Goal: Task Accomplishment & Management: Manage account settings

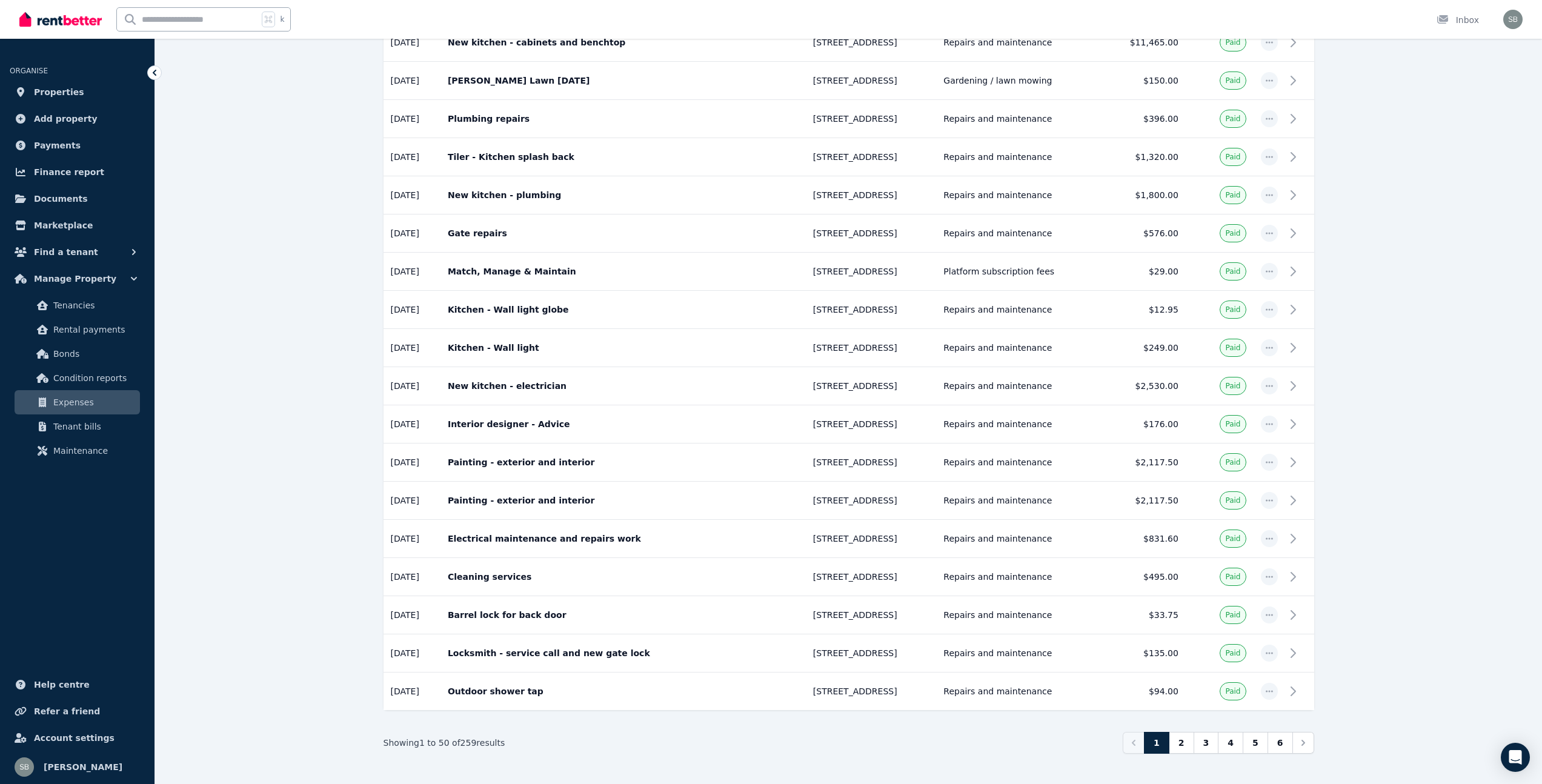
scroll to position [1510, 0]
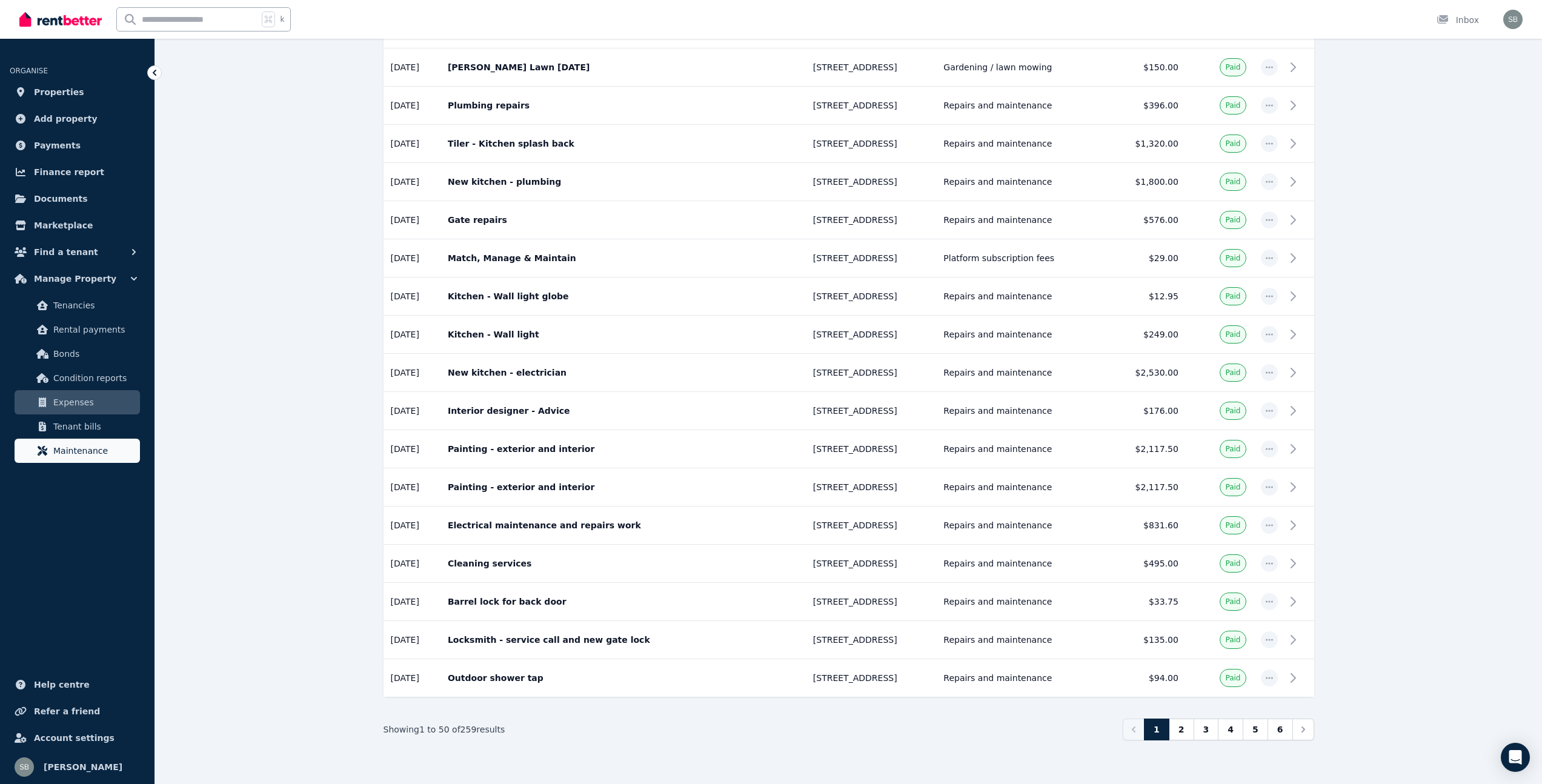
click at [91, 449] on span "Maintenance" at bounding box center [94, 451] width 82 height 15
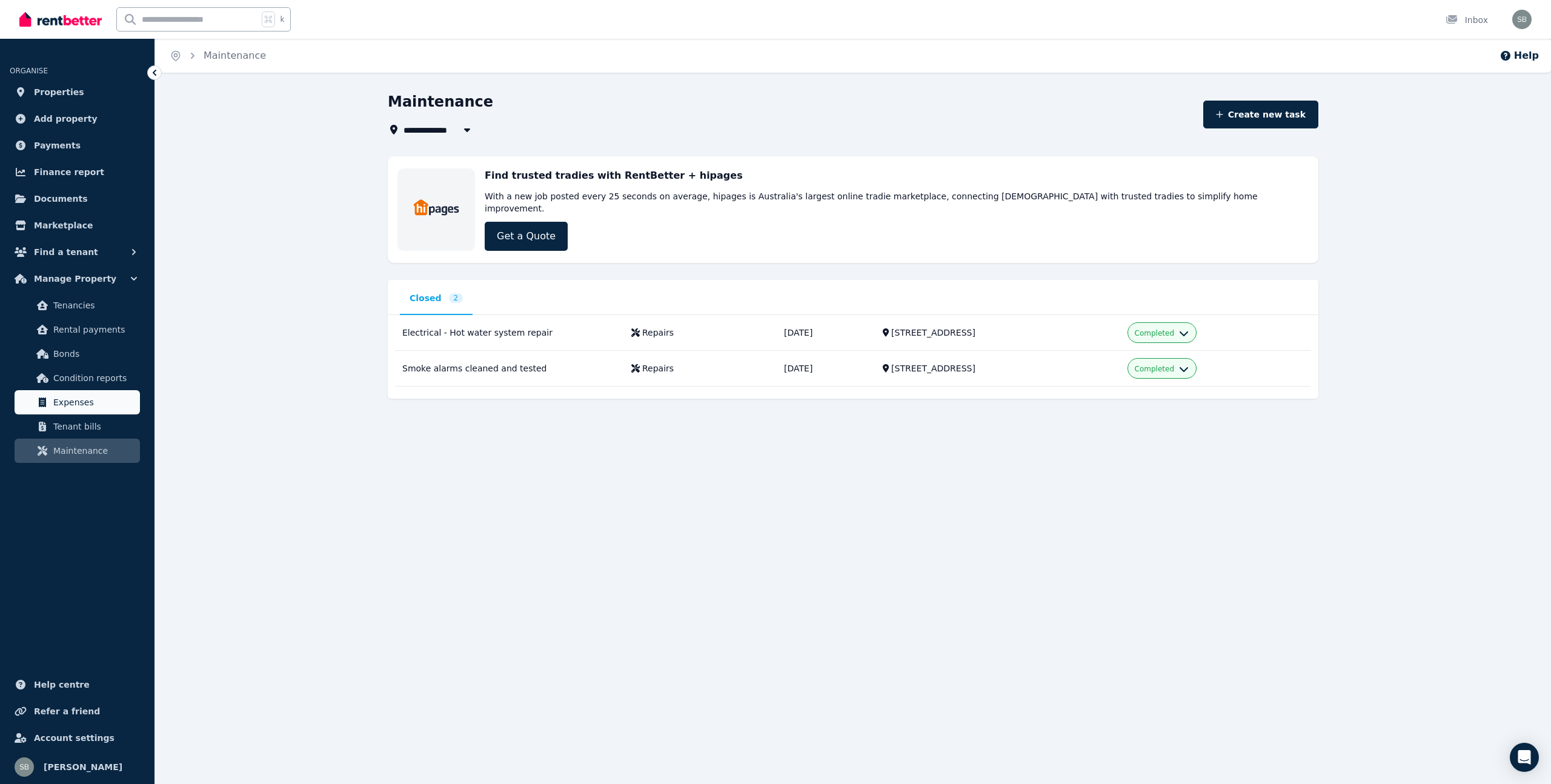
click at [73, 402] on span "Expenses" at bounding box center [94, 402] width 82 height 15
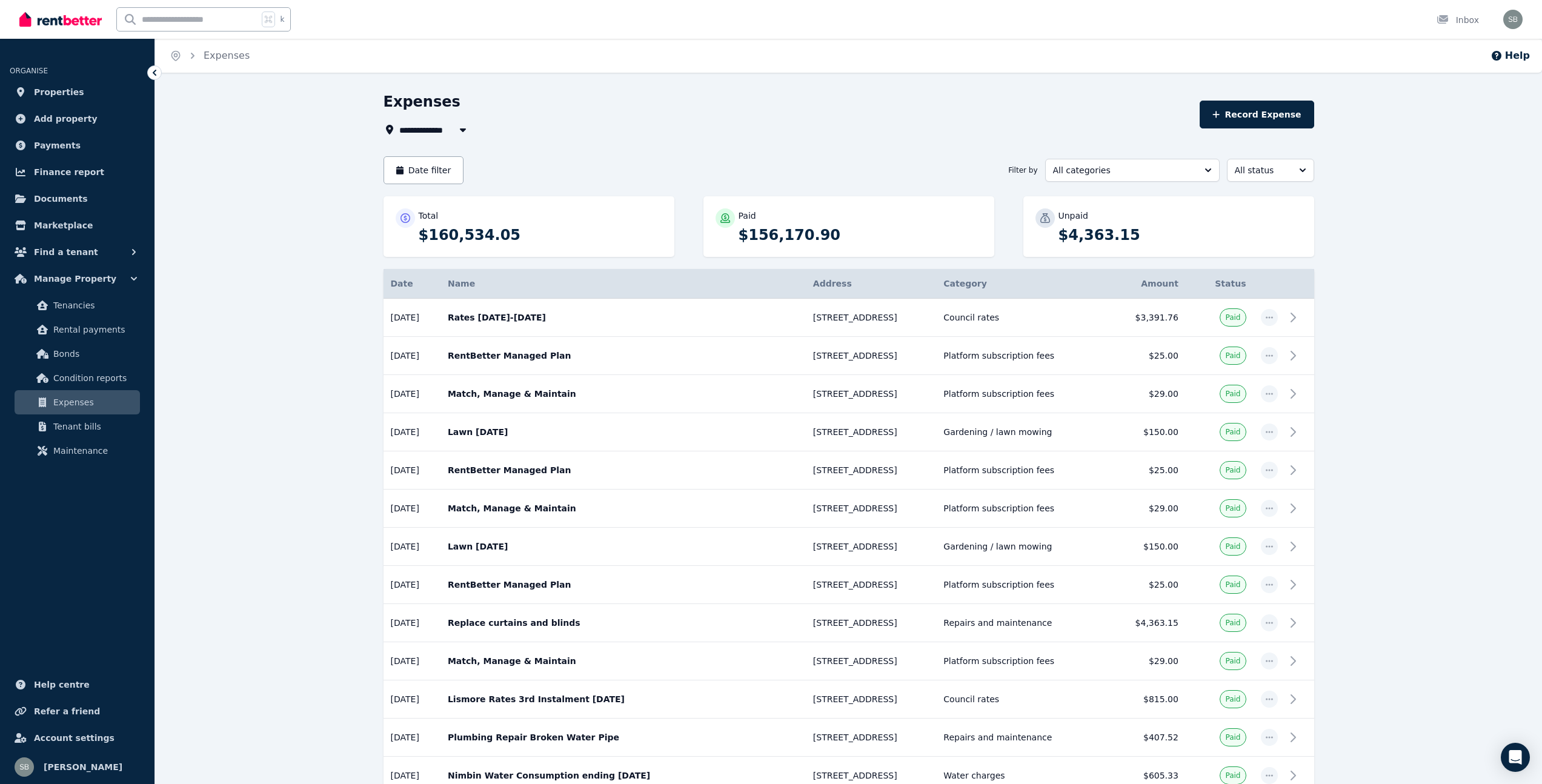
click at [464, 126] on icon "button" at bounding box center [462, 130] width 12 height 10
click at [449, 181] on li "[STREET_ADDRESS]" at bounding box center [475, 174] width 151 height 22
type input "**********"
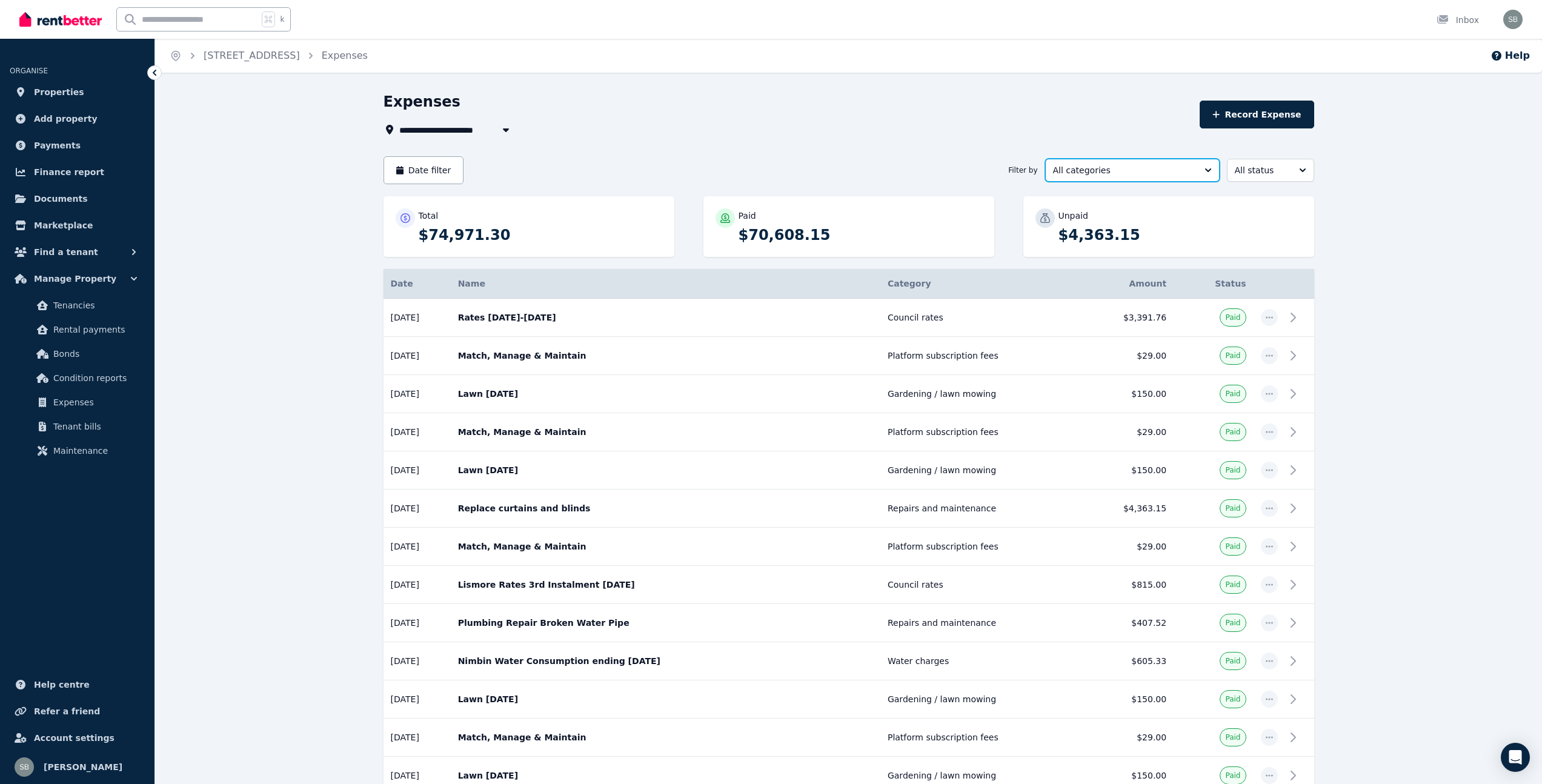
click at [1116, 173] on span "All categories" at bounding box center [1123, 170] width 142 height 12
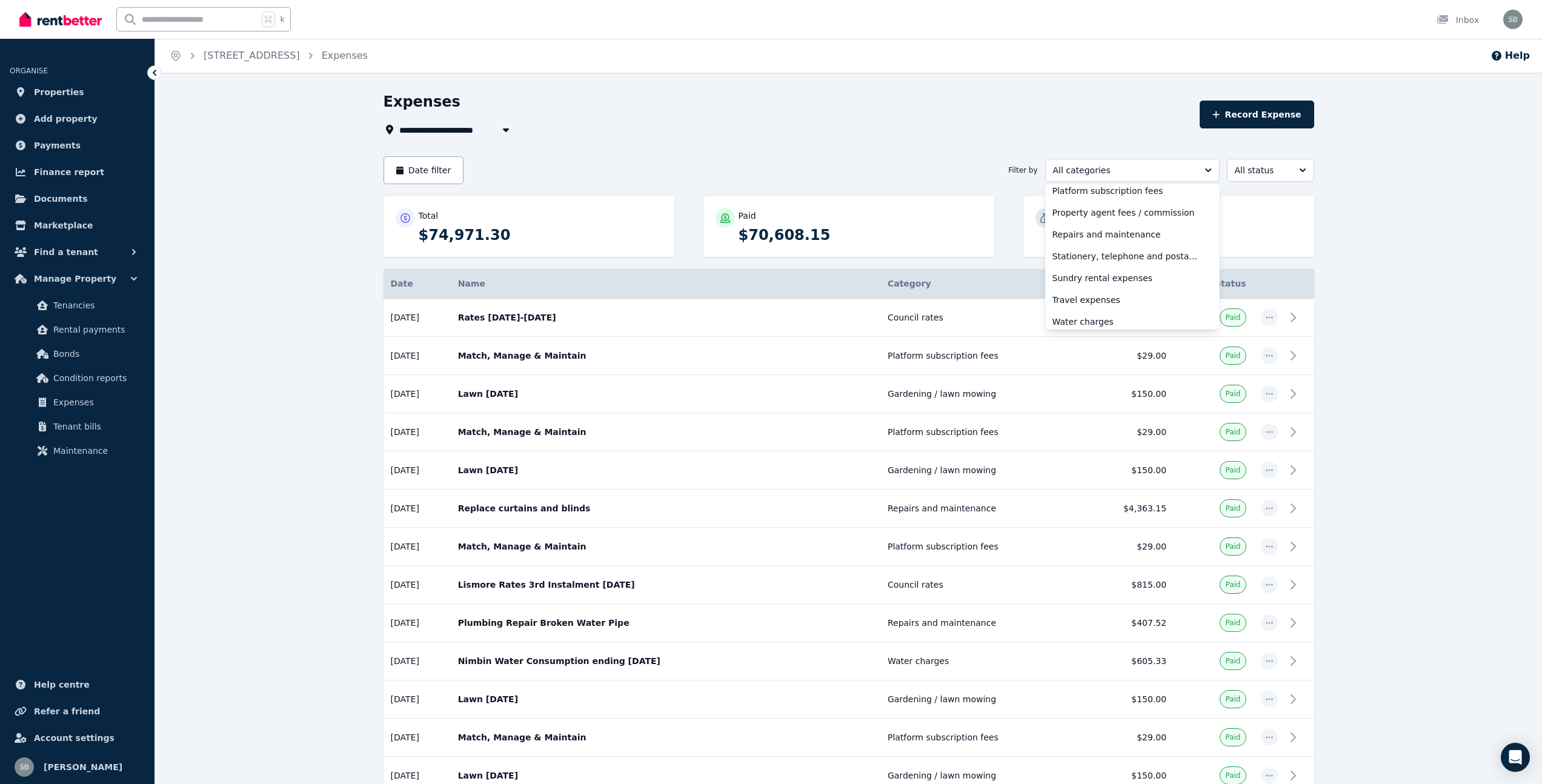
scroll to position [405, 0]
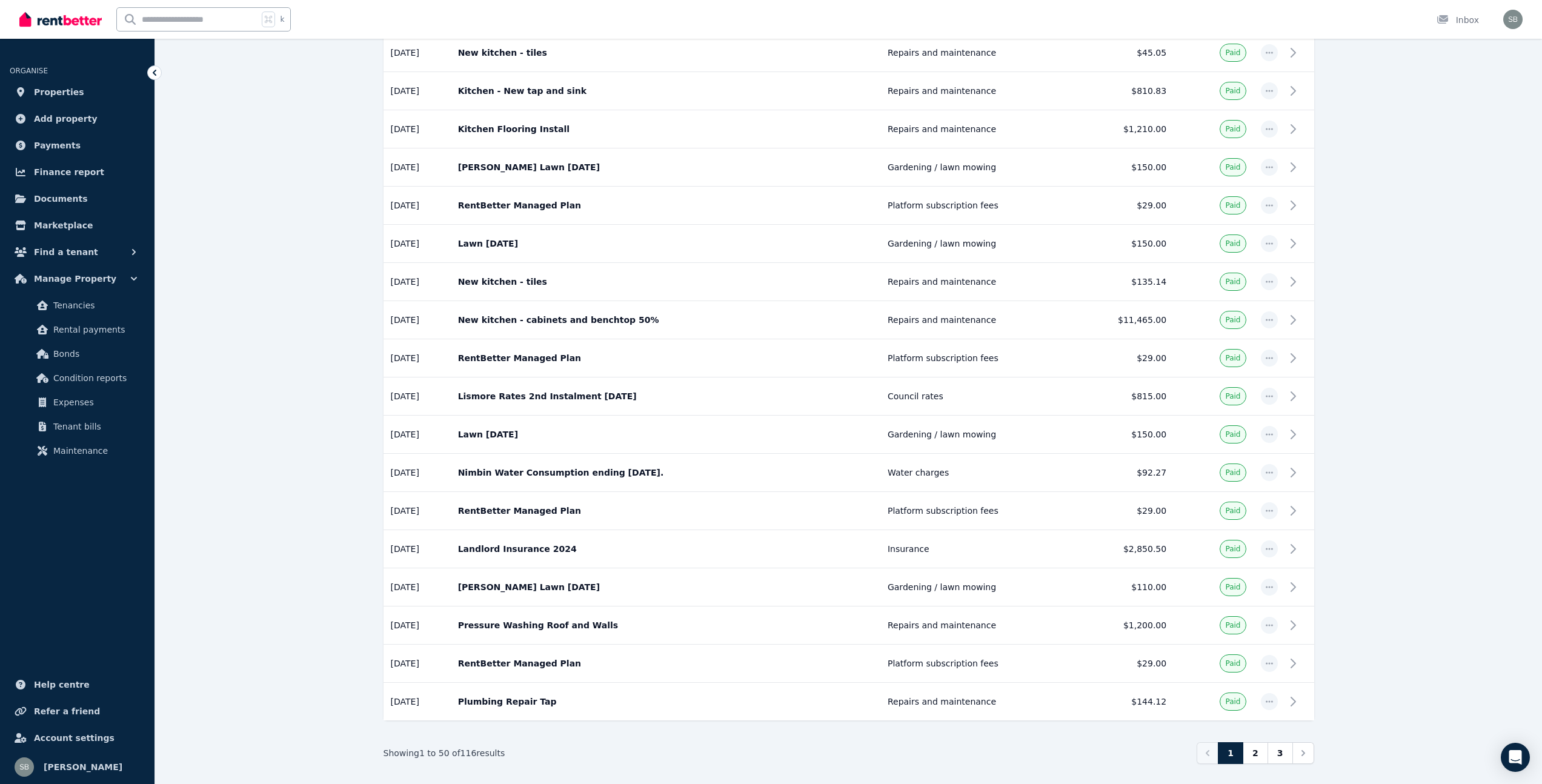
scroll to position [1510, 0]
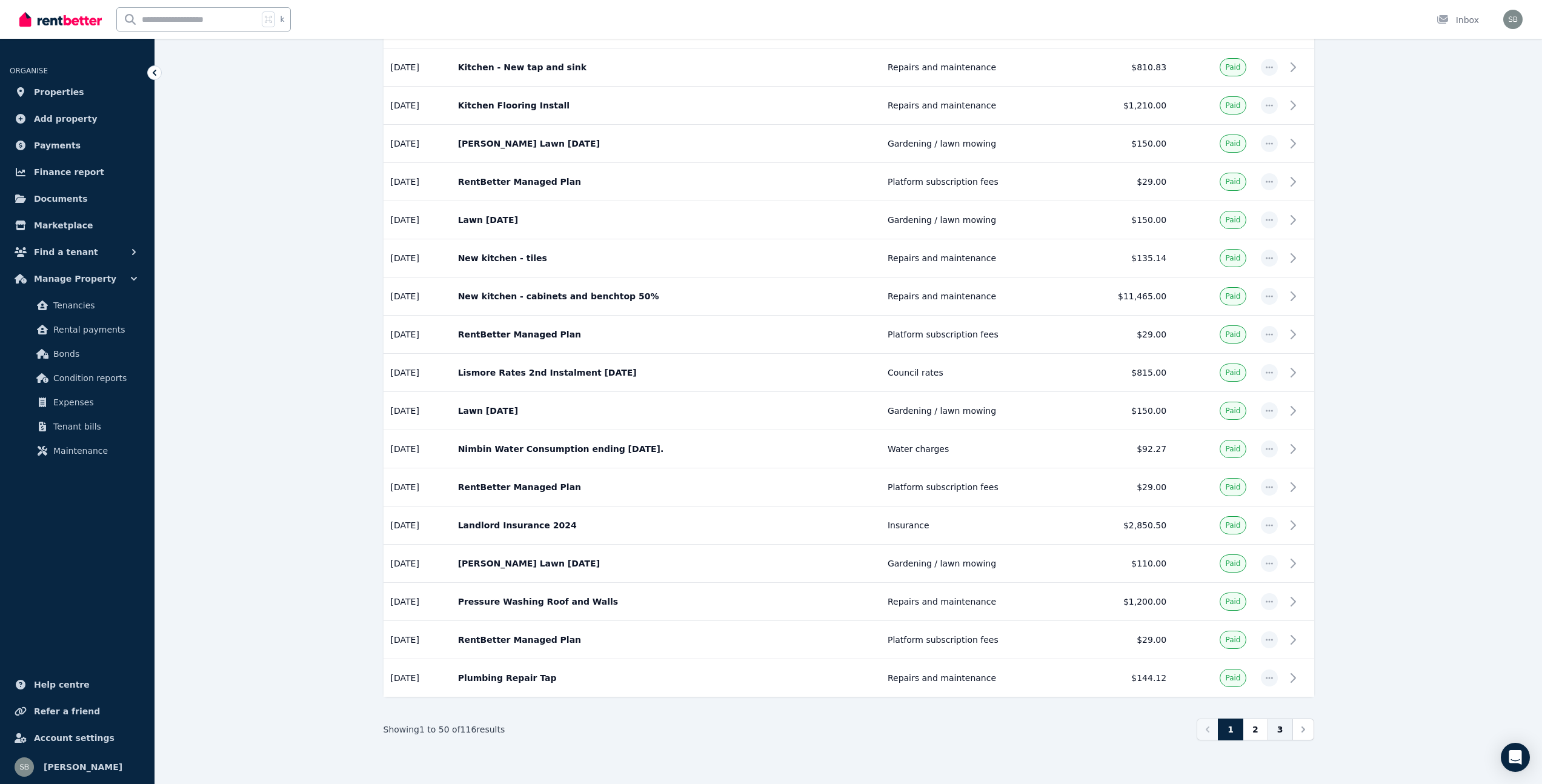
click at [1277, 733] on link "3" at bounding box center [1279, 729] width 25 height 22
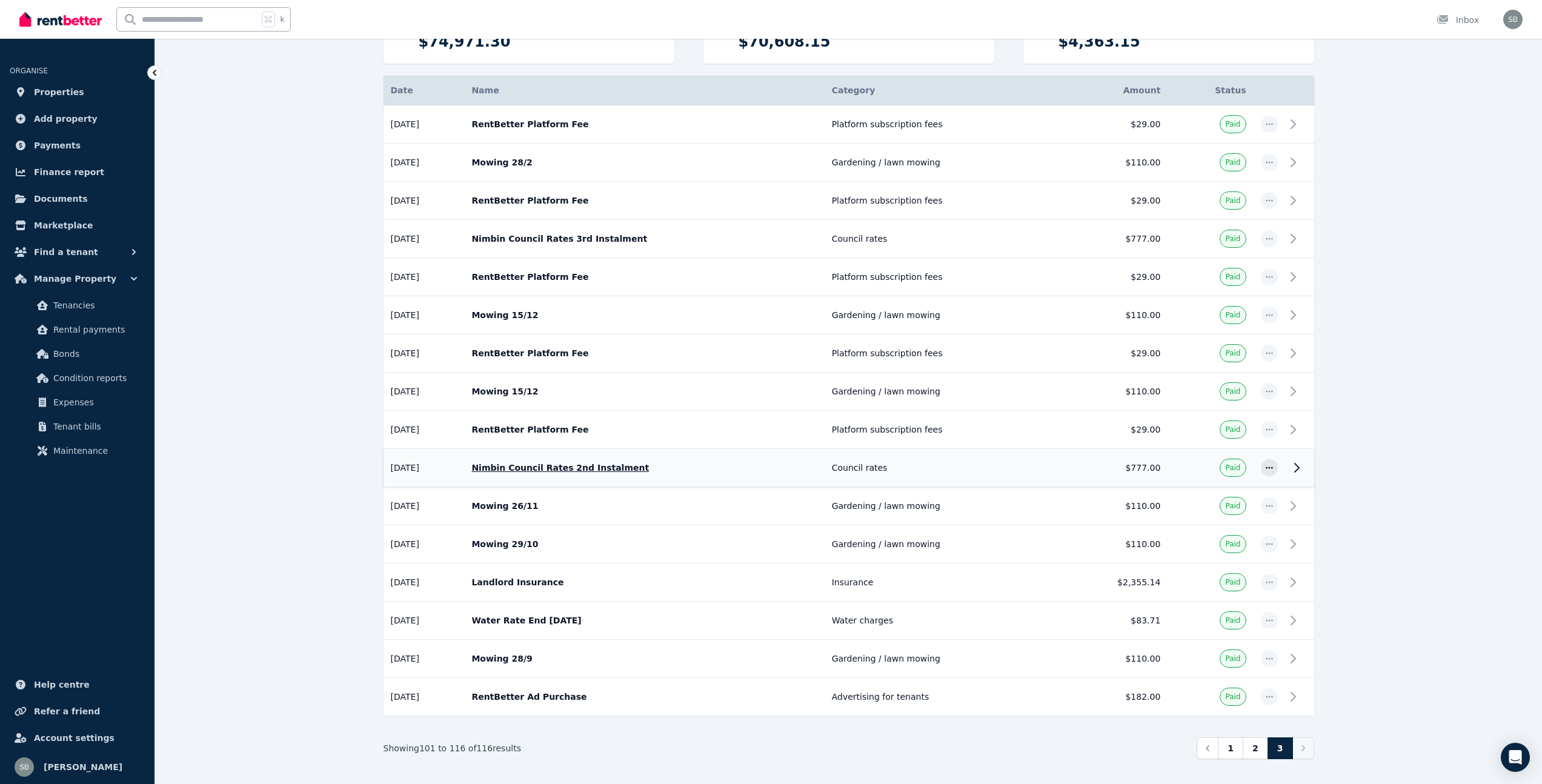
scroll to position [212, 0]
